Goal: Information Seeking & Learning: Learn about a topic

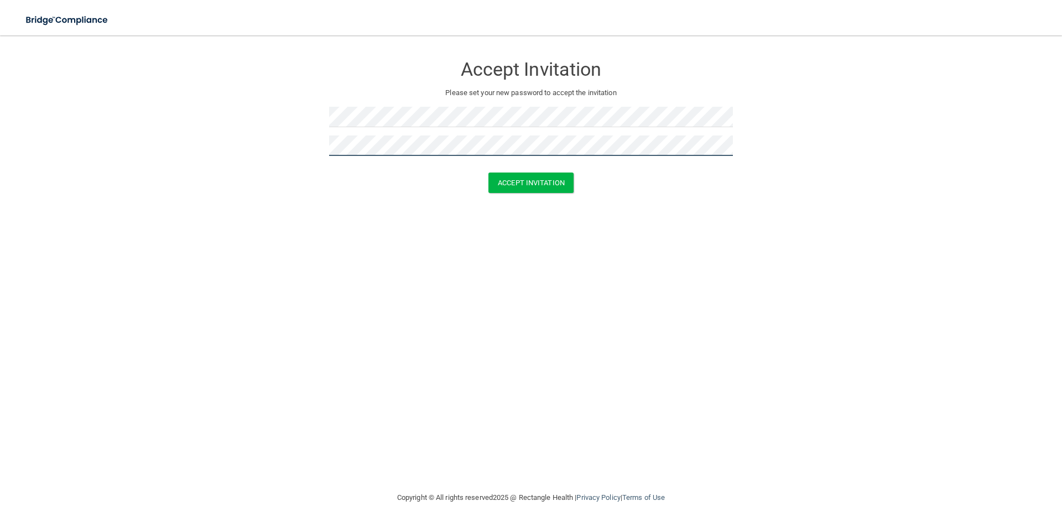
click at [489, 173] on button "Accept Invitation" at bounding box center [531, 183] width 85 height 20
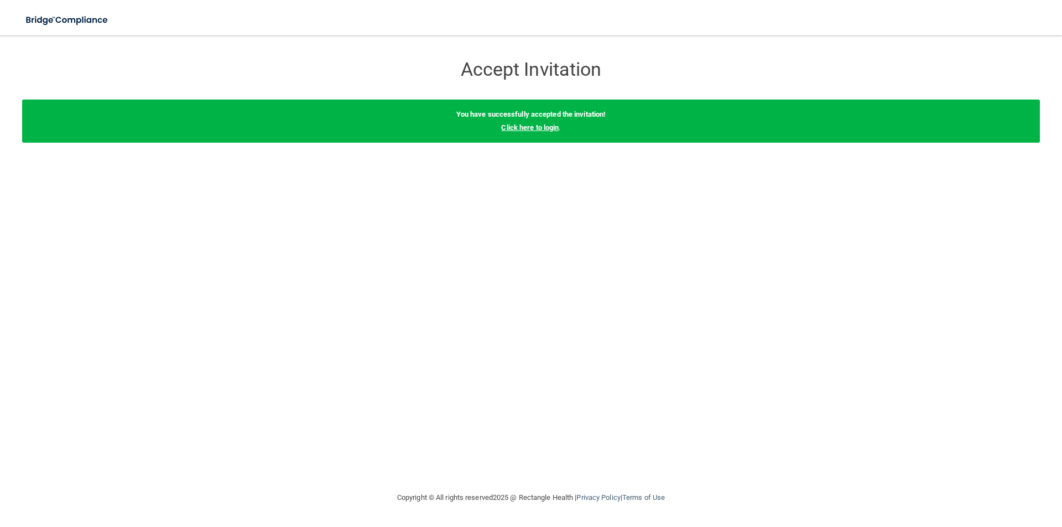
click at [527, 127] on link "Click here to login" at bounding box center [530, 127] width 58 height 8
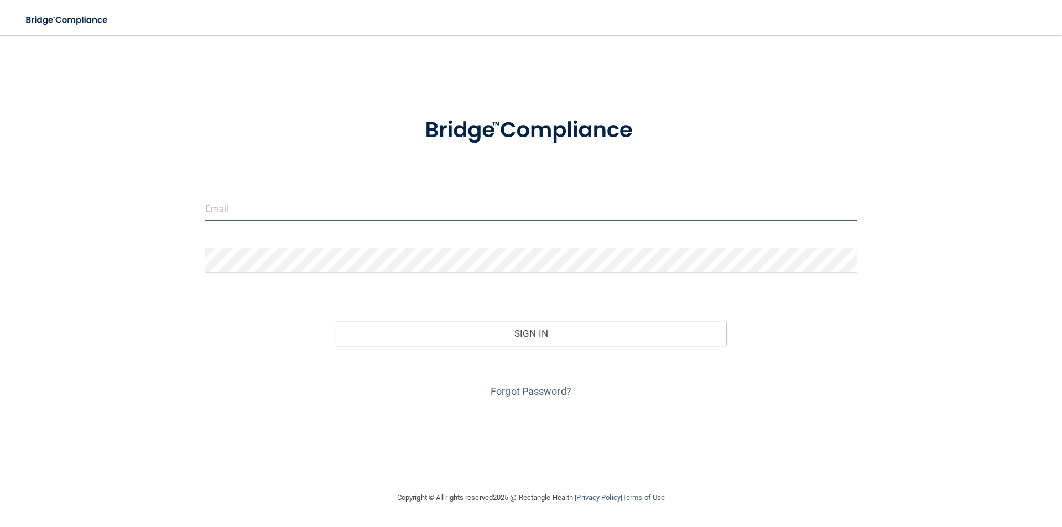
click at [482, 216] on input "email" at bounding box center [531, 208] width 652 height 25
type input "[DOMAIN_NAME][EMAIL_ADDRESS][DOMAIN_NAME]"
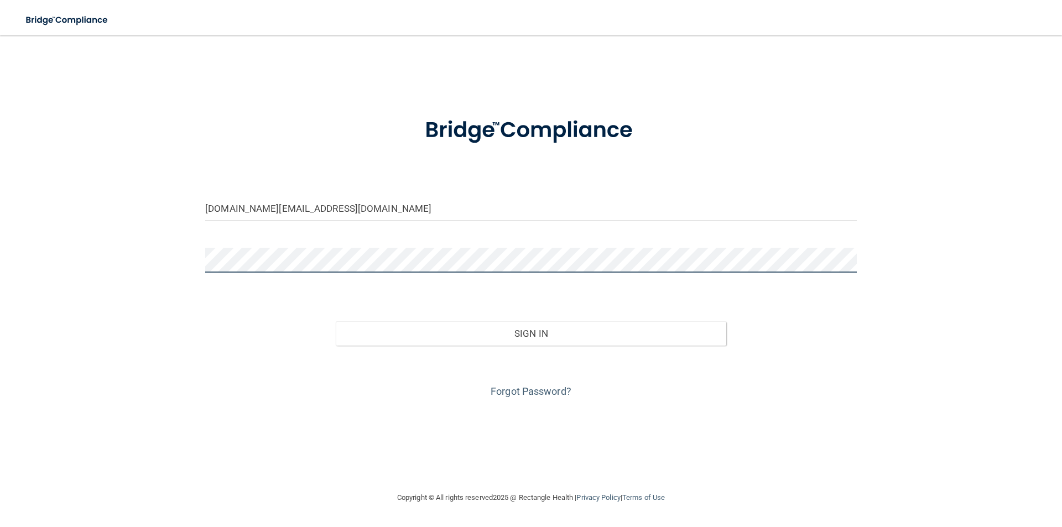
click at [336, 321] on button "Sign In" at bounding box center [531, 333] width 391 height 24
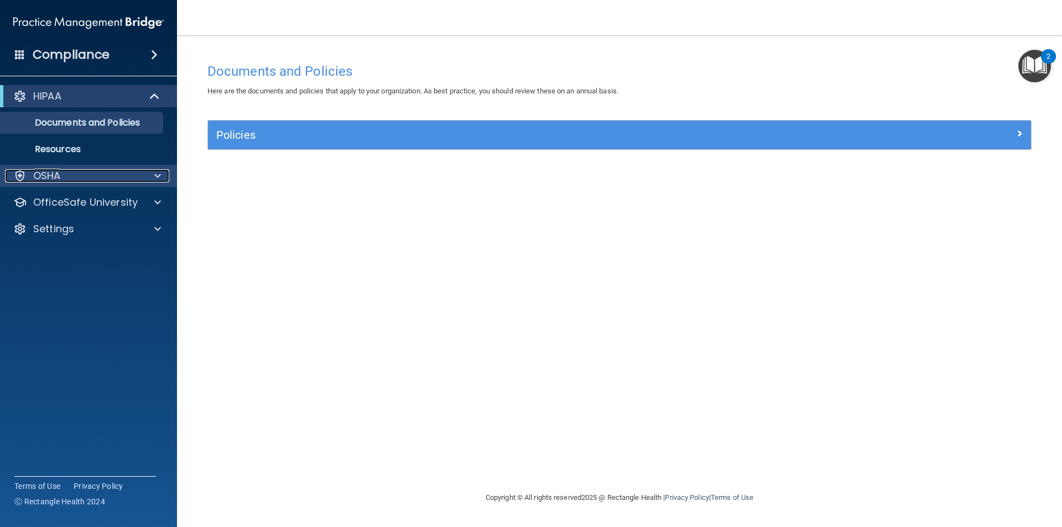
click at [100, 178] on div "OSHA" at bounding box center [73, 175] width 137 height 13
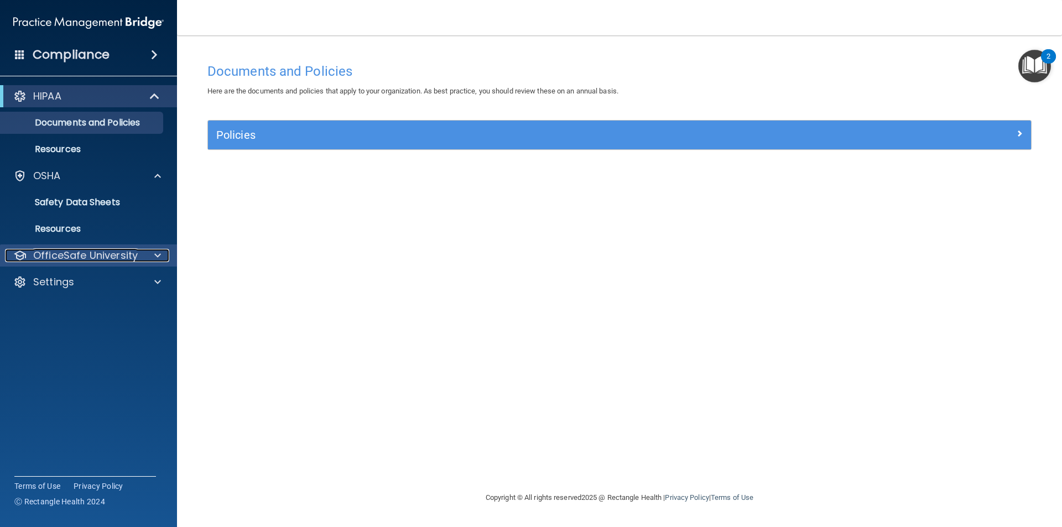
click at [114, 257] on p "OfficeSafe University" at bounding box center [85, 255] width 105 height 13
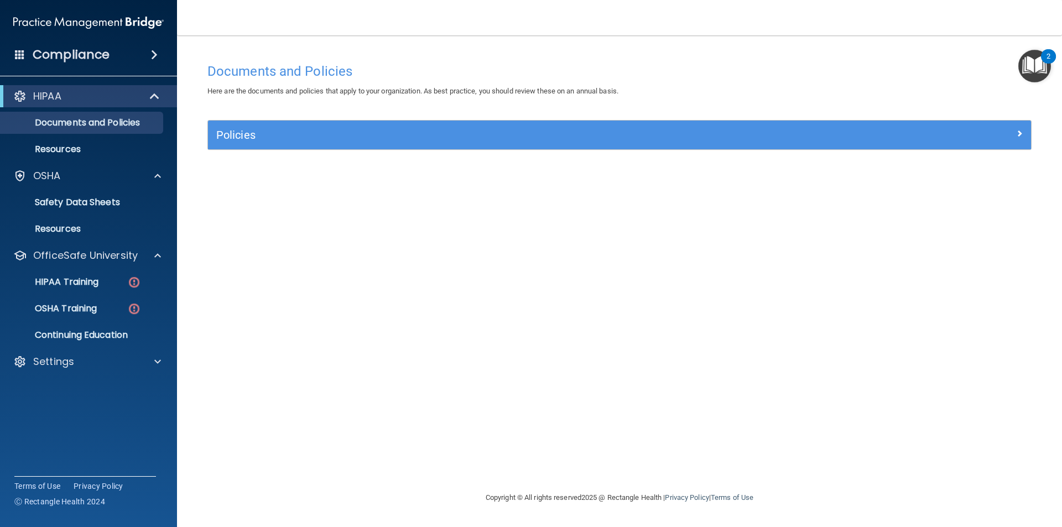
click at [85, 297] on ul "HIPAA Training OSHA Training Continuing Education" at bounding box center [89, 307] width 200 height 80
click at [83, 291] on link "HIPAA Training" at bounding box center [76, 282] width 174 height 22
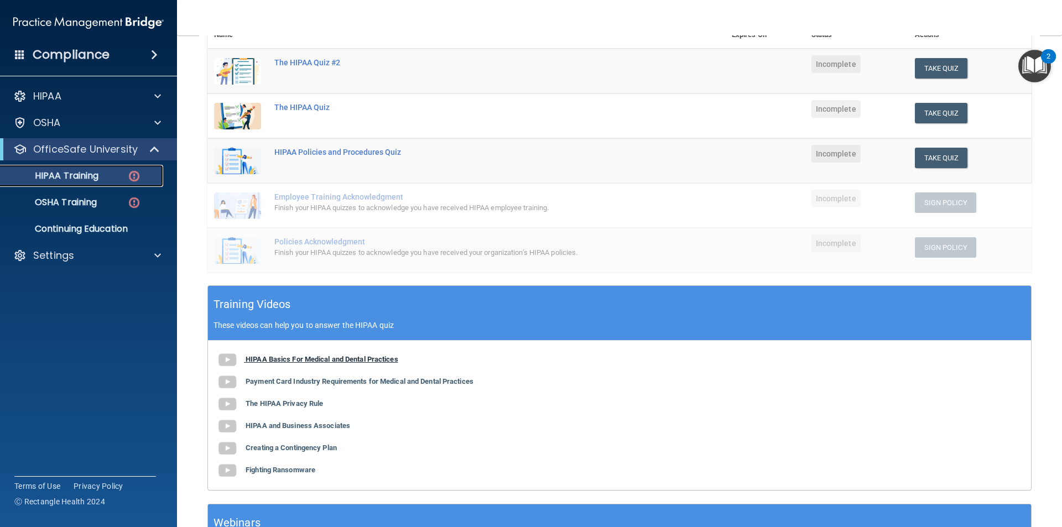
scroll to position [137, 0]
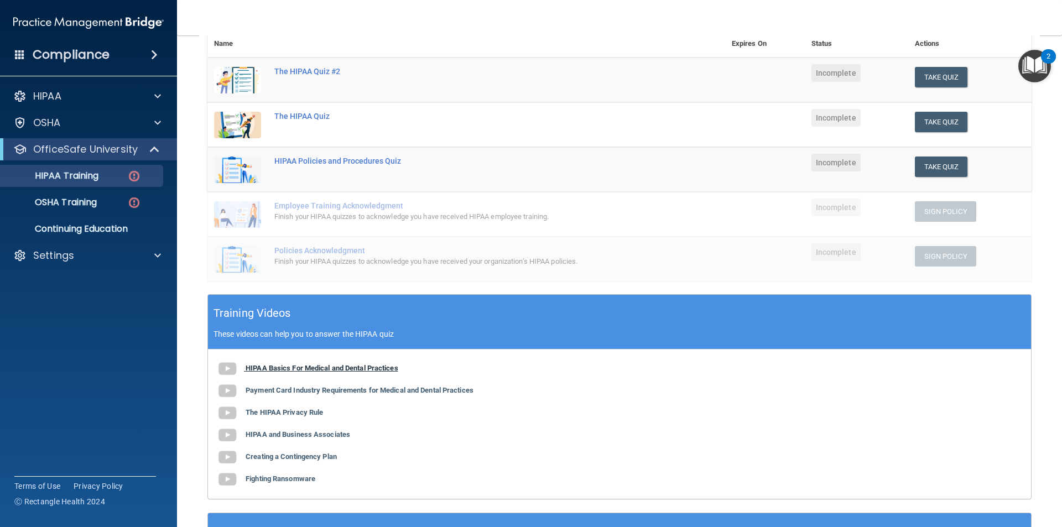
click at [226, 368] on img at bounding box center [227, 369] width 22 height 22
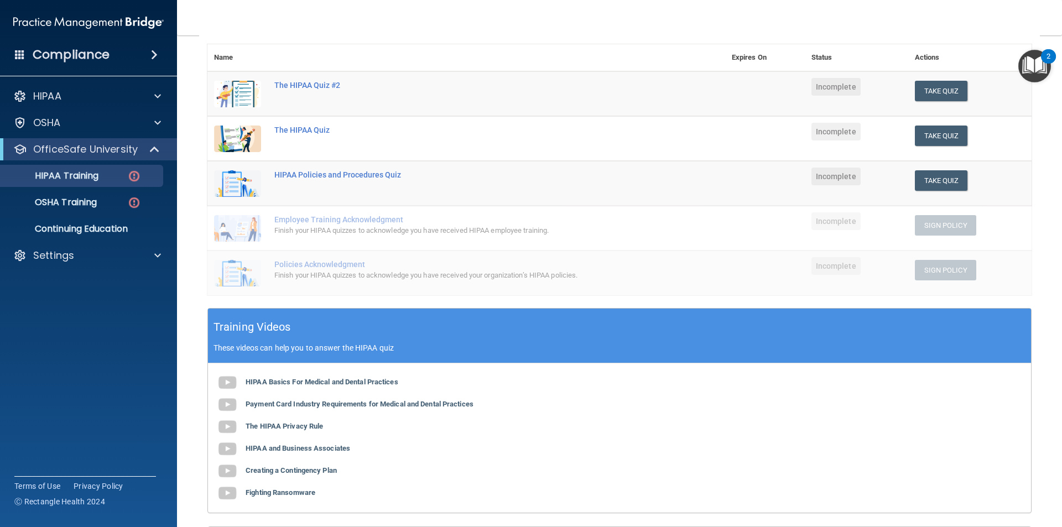
scroll to position [0, 0]
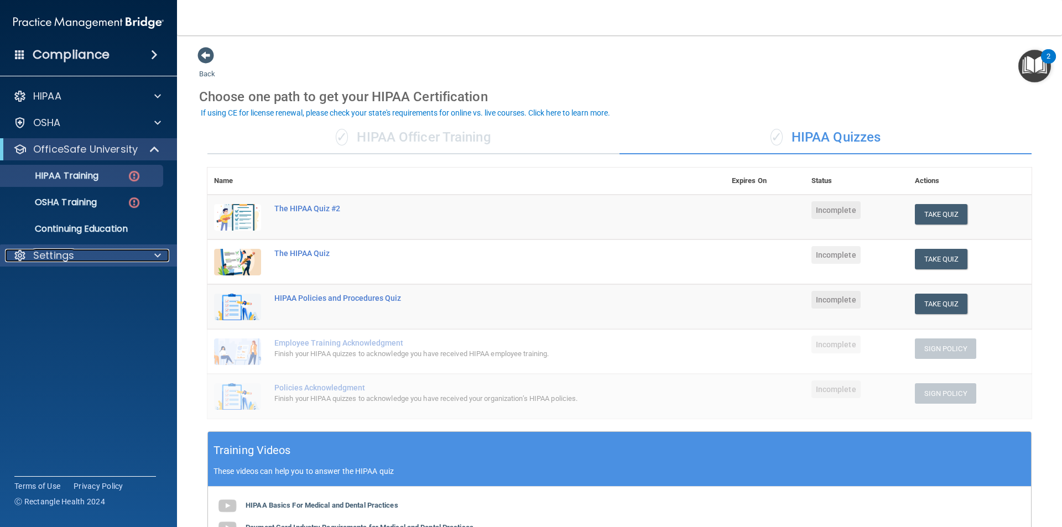
click at [75, 249] on div "Settings" at bounding box center [73, 255] width 137 height 13
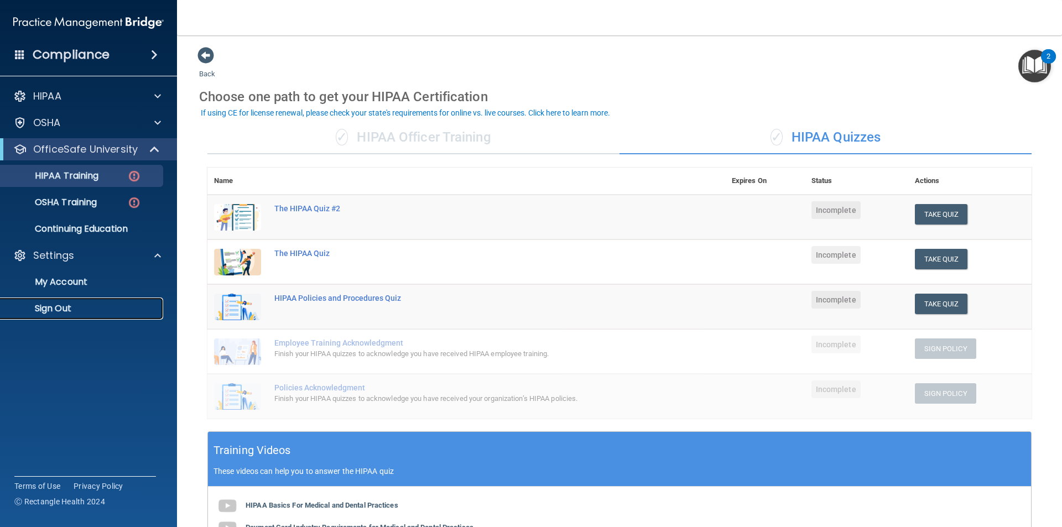
click at [61, 302] on link "Sign Out" at bounding box center [76, 309] width 174 height 22
